Goal: Task Accomplishment & Management: Manage account settings

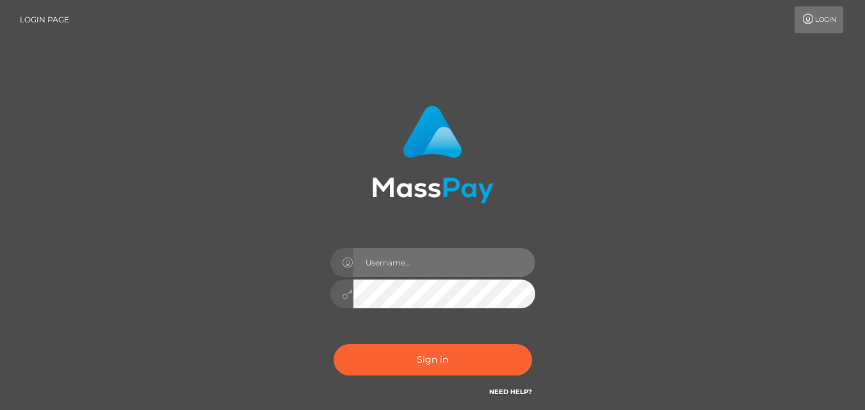
click at [420, 256] on input "text" at bounding box center [444, 262] width 182 height 29
type input "uliamisina0@gmail.com"
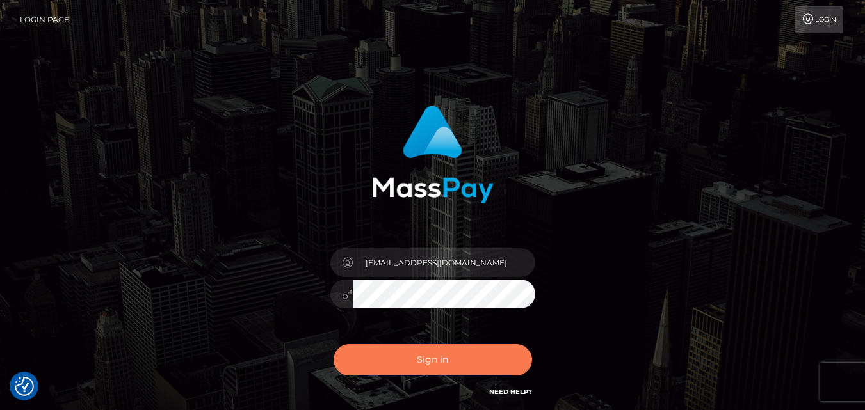
click at [448, 362] on button "Sign in" at bounding box center [433, 359] width 198 height 31
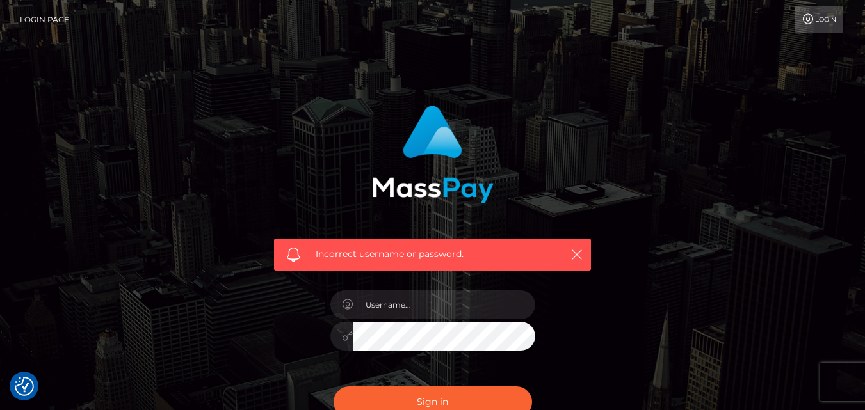
checkbox input "true"
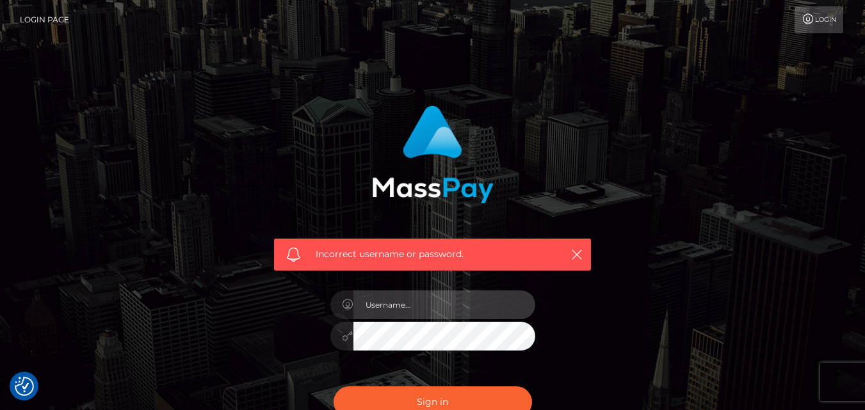
click at [470, 312] on input "text" at bounding box center [444, 305] width 182 height 29
type input "[EMAIL_ADDRESS][DOMAIN_NAME]"
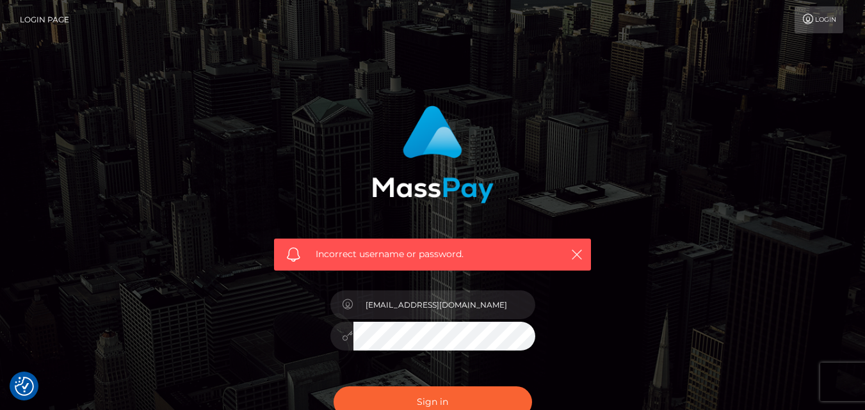
click at [334, 387] on button "Sign in" at bounding box center [433, 402] width 198 height 31
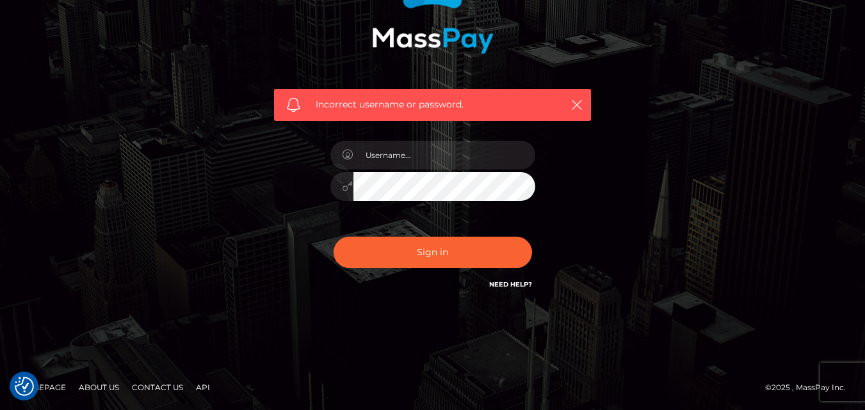
click at [497, 281] on link "Need Help?" at bounding box center [510, 284] width 43 height 8
click at [492, 279] on h6 "Need Help?" at bounding box center [510, 284] width 43 height 11
click at [493, 282] on link "Need Help?" at bounding box center [510, 284] width 43 height 8
click at [147, 385] on link "Contact Us" at bounding box center [157, 388] width 61 height 20
click at [17, 388] on img "Consent Preferences" at bounding box center [24, 386] width 19 height 19
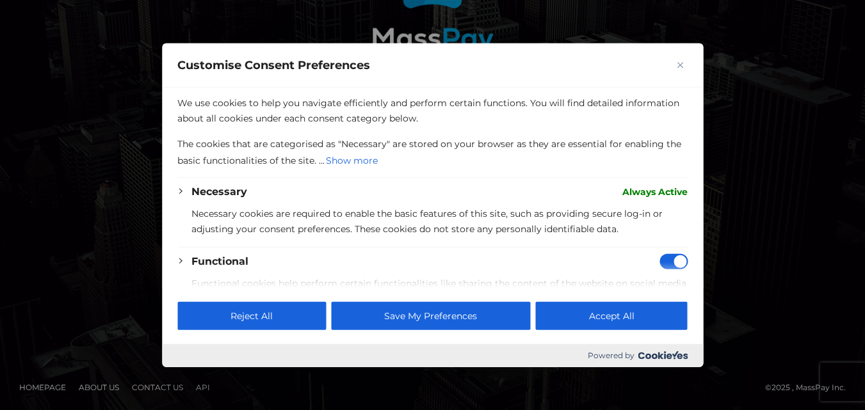
click at [725, 149] on div at bounding box center [432, 205] width 865 height 410
click at [678, 65] on img "Close" at bounding box center [680, 64] width 6 height 6
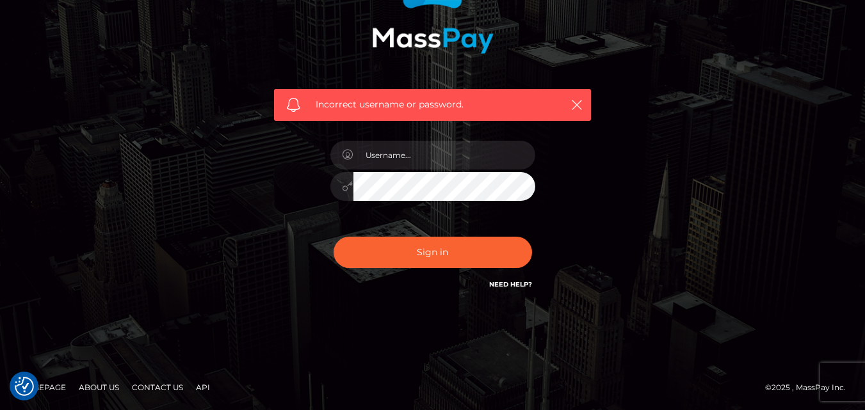
click at [112, 389] on link "About Us" at bounding box center [99, 388] width 51 height 20
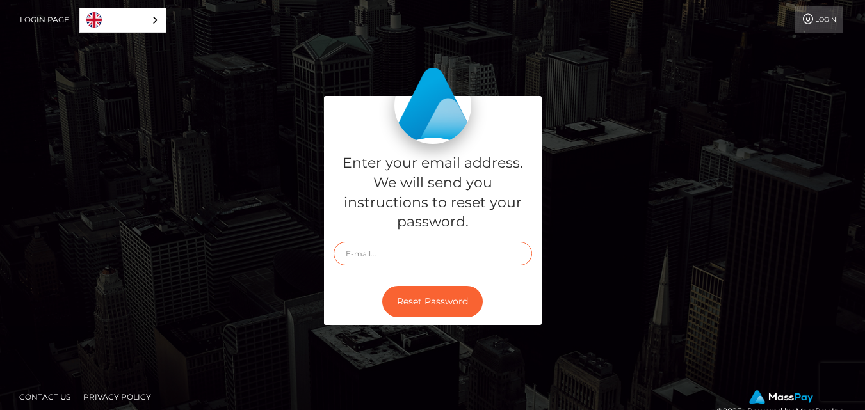
click at [376, 247] on input "text" at bounding box center [433, 254] width 198 height 24
type input "[EMAIL_ADDRESS][DOMAIN_NAME]"
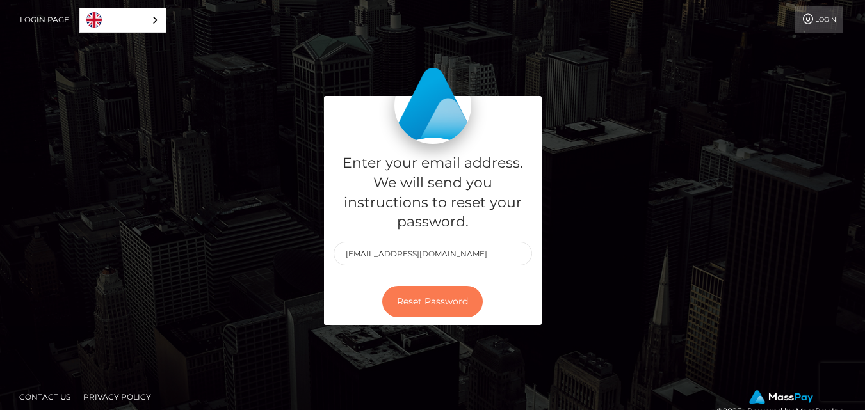
click at [449, 298] on button "Reset Password" at bounding box center [432, 301] width 101 height 31
click at [841, 19] on link "Login" at bounding box center [819, 19] width 49 height 27
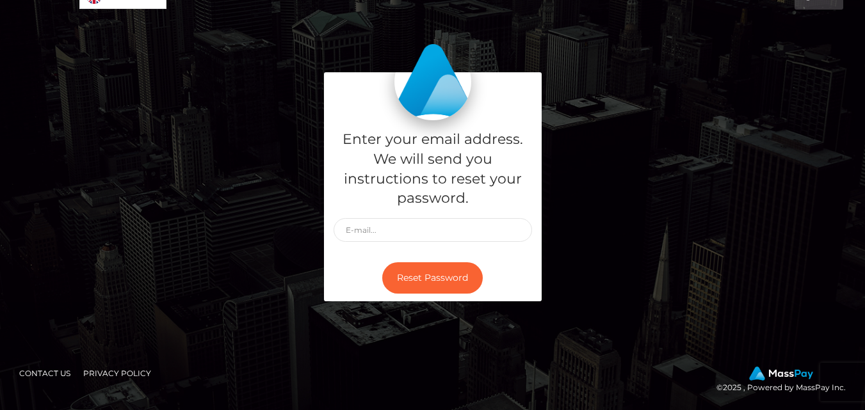
click at [30, 376] on link "Contact Us" at bounding box center [44, 374] width 61 height 20
